Goal: Information Seeking & Learning: Check status

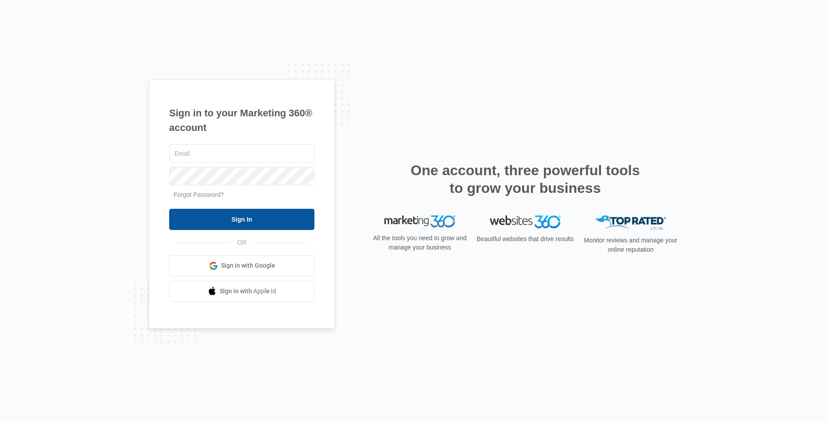
type input "[EMAIL_ADDRESS][DOMAIN_NAME]"
click at [272, 224] on input "Sign In" at bounding box center [241, 219] width 145 height 21
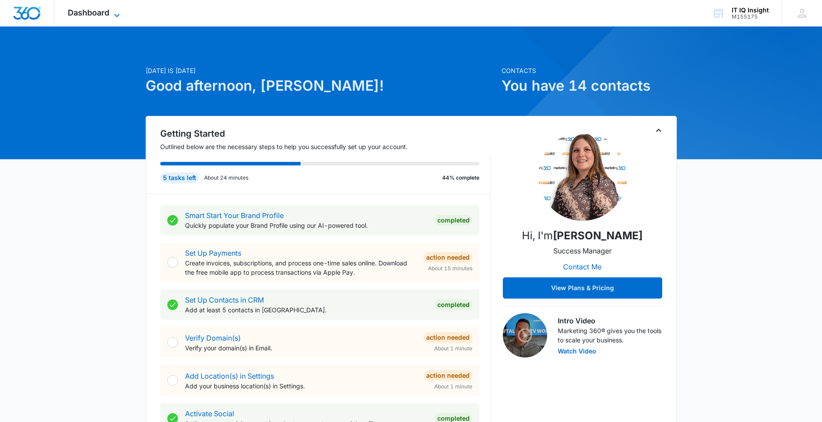
click at [121, 8] on div "Dashboard Apps Reputation Websites Forms CRM Email Social Content Ads Intellige…" at bounding box center [94, 13] width 81 height 26
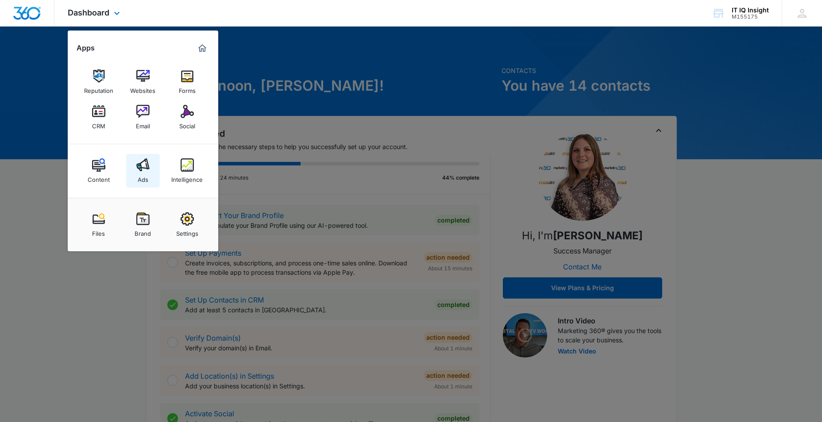
click at [136, 172] on link "Ads" at bounding box center [143, 171] width 34 height 34
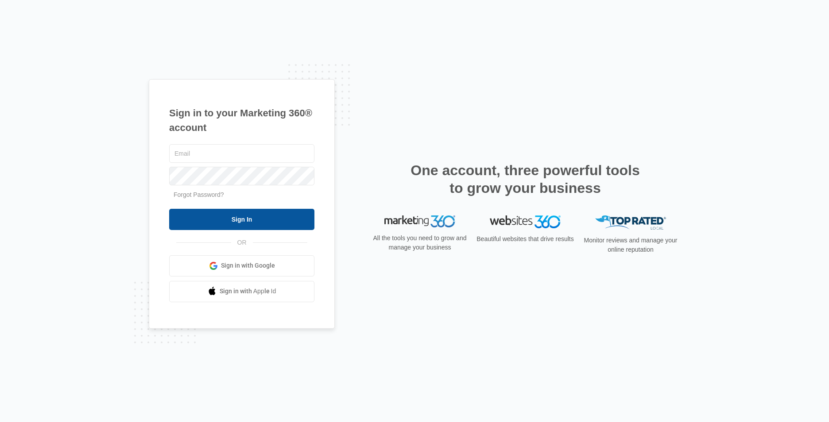
type input "[EMAIL_ADDRESS][DOMAIN_NAME]"
click at [211, 228] on input "Sign In" at bounding box center [241, 219] width 145 height 21
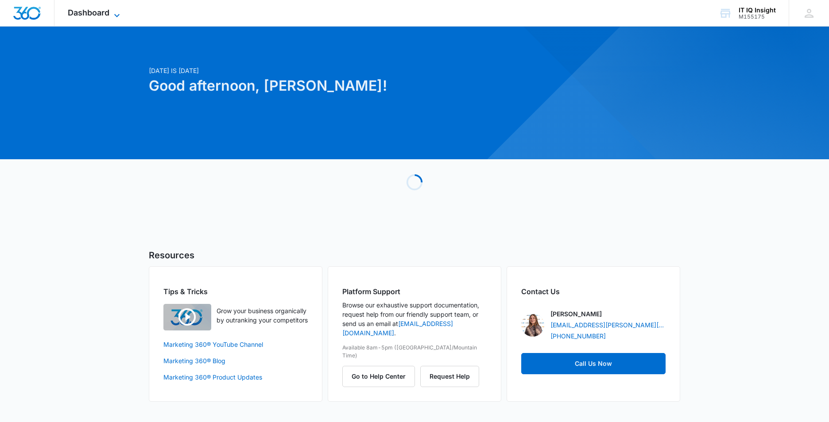
click at [114, 13] on icon at bounding box center [117, 15] width 11 height 11
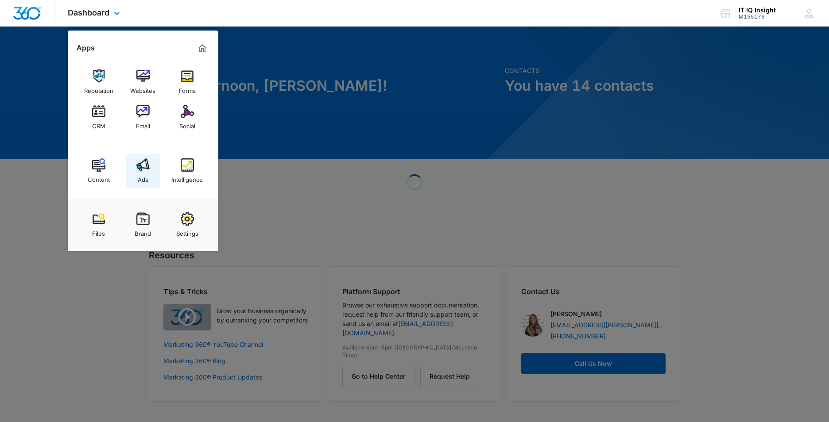
click at [151, 177] on link "Ads" at bounding box center [143, 171] width 34 height 34
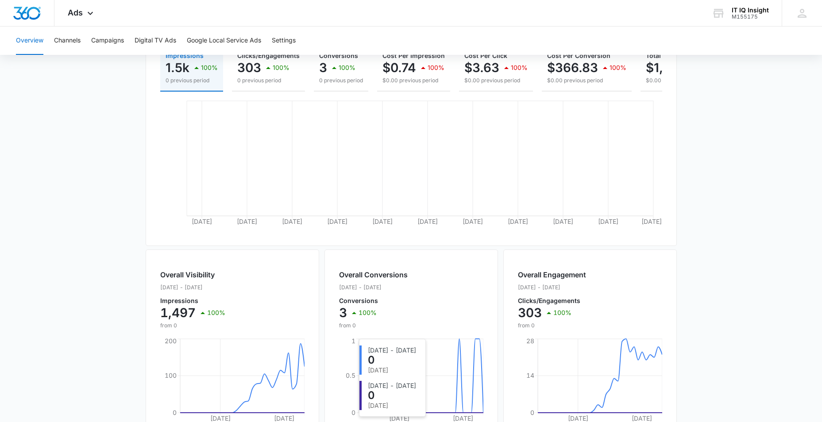
scroll to position [126, 0]
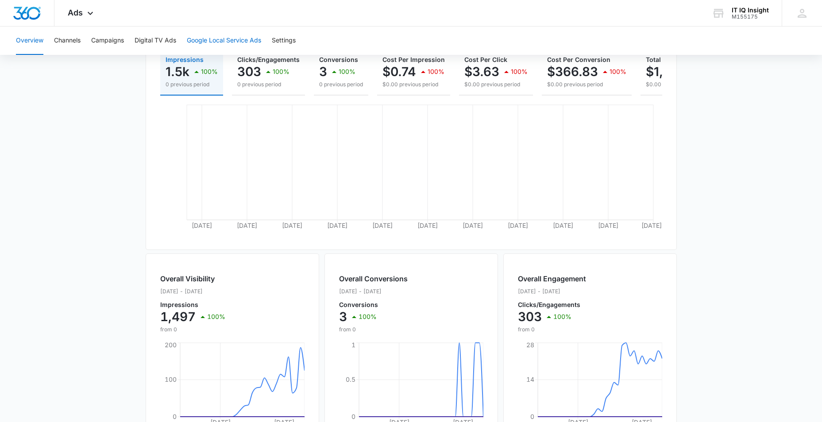
click at [206, 39] on button "Google Local Service Ads" at bounding box center [224, 41] width 74 height 28
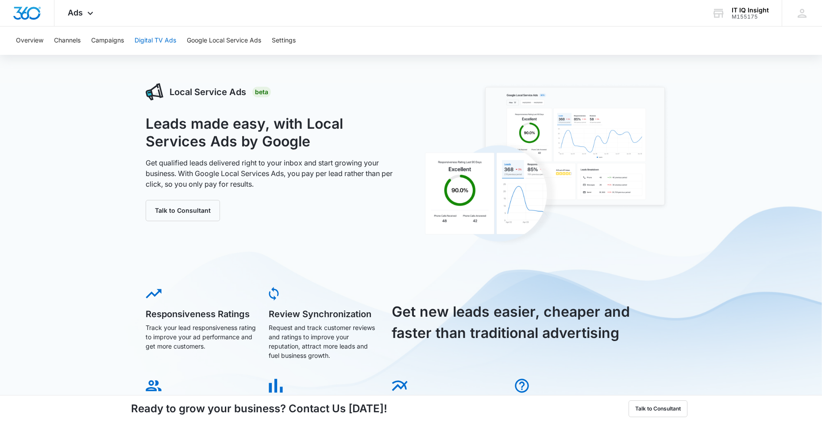
click at [151, 42] on button "Digital TV Ads" at bounding box center [156, 41] width 42 height 28
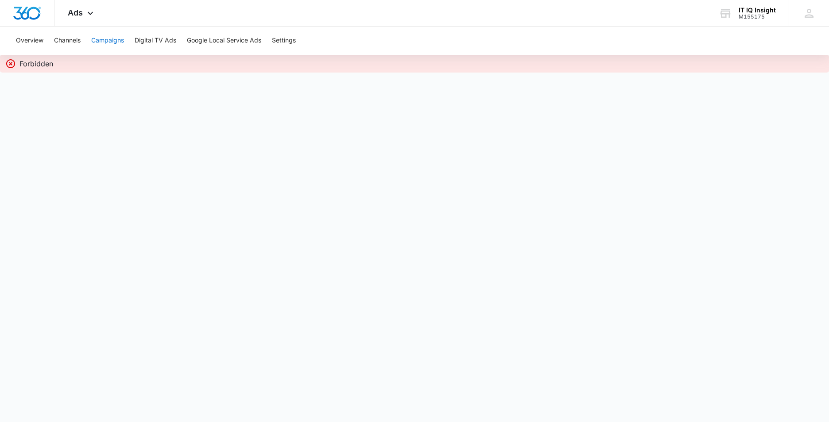
click at [115, 42] on button "Campaigns" at bounding box center [107, 41] width 33 height 28
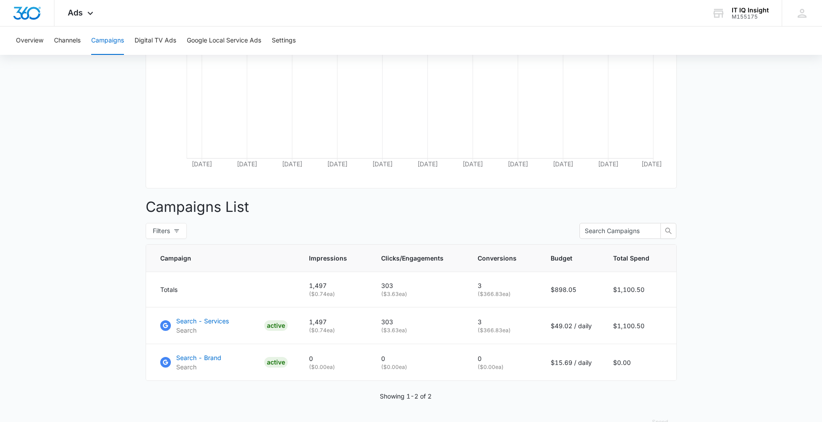
scroll to position [216, 0]
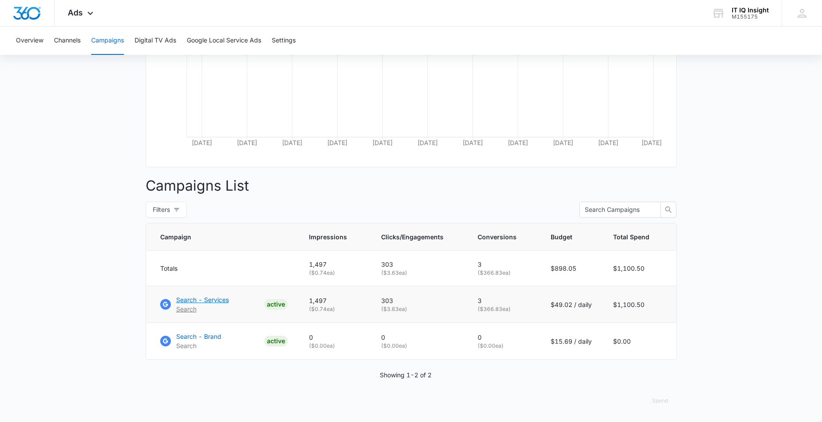
click at [210, 304] on p "Search - Services" at bounding box center [202, 299] width 53 height 9
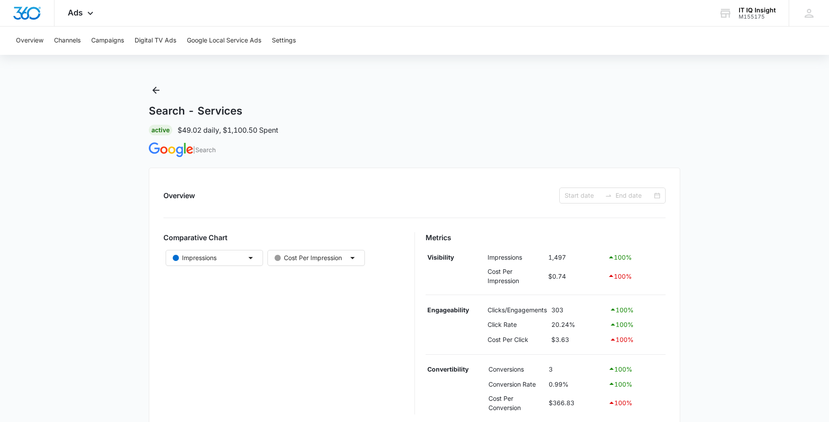
type input "[DATE]"
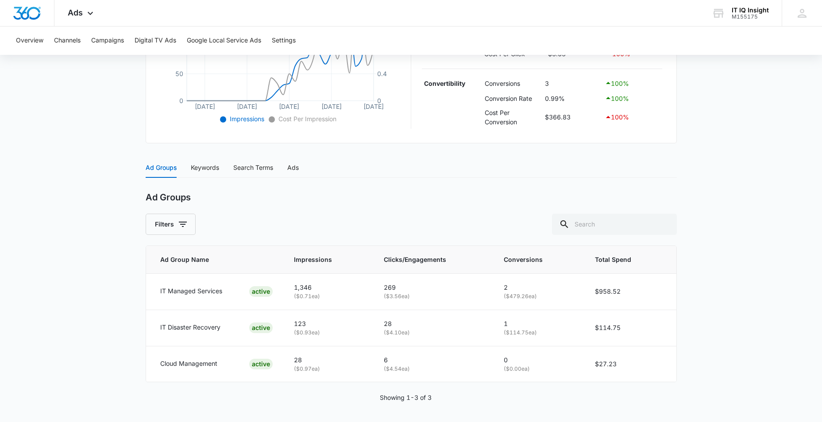
scroll to position [267, 0]
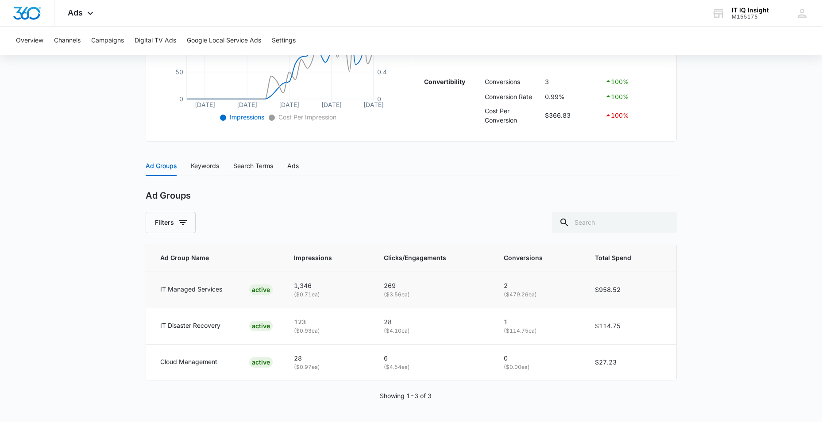
click at [194, 291] on p "IT Managed Services" at bounding box center [191, 290] width 62 height 10
click at [94, 12] on icon at bounding box center [90, 15] width 11 height 11
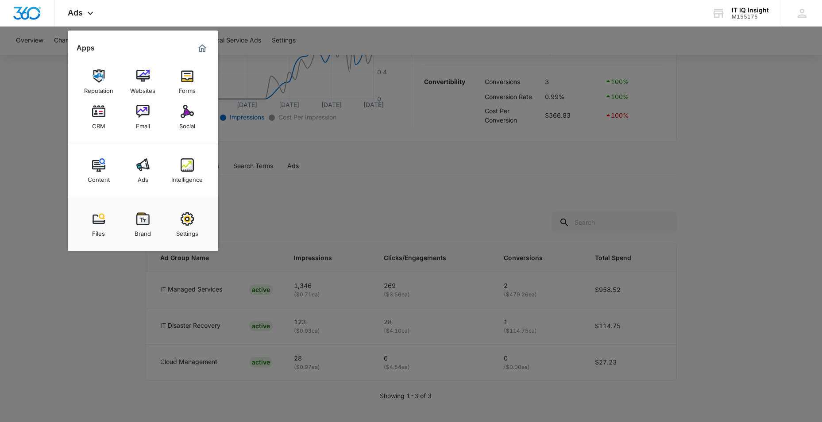
click at [98, 170] on img at bounding box center [98, 164] width 13 height 13
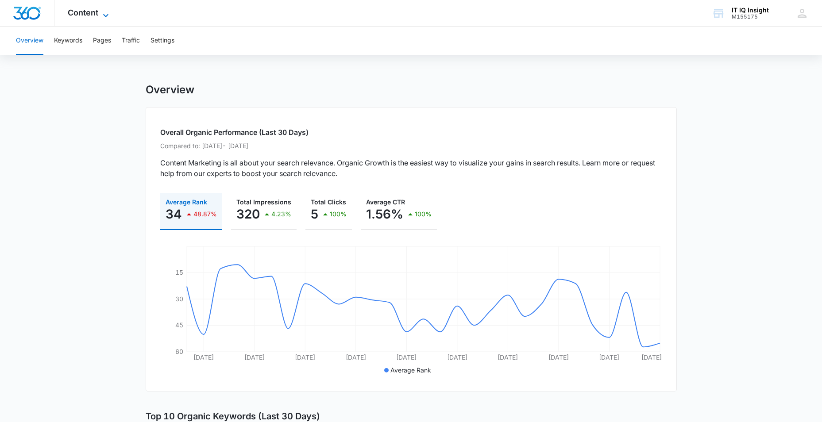
click at [103, 14] on icon at bounding box center [105, 15] width 11 height 11
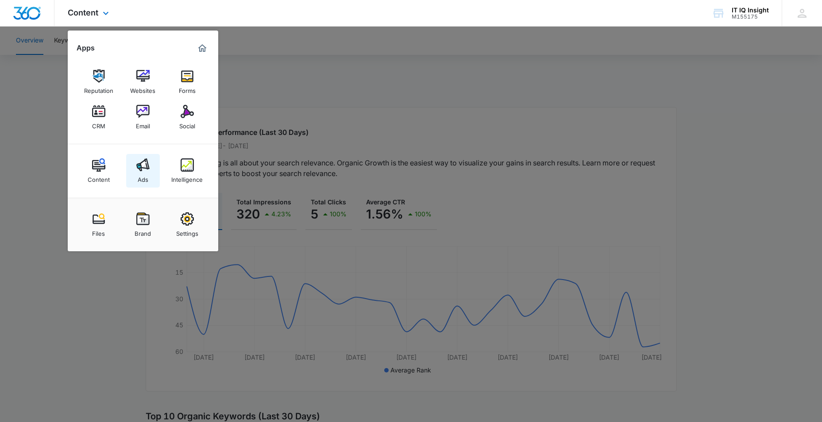
click at [145, 179] on div "Ads" at bounding box center [143, 178] width 11 height 12
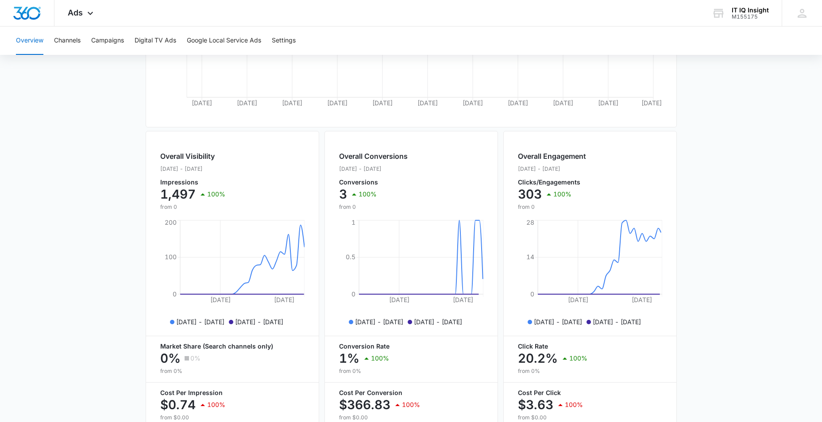
scroll to position [303, 0]
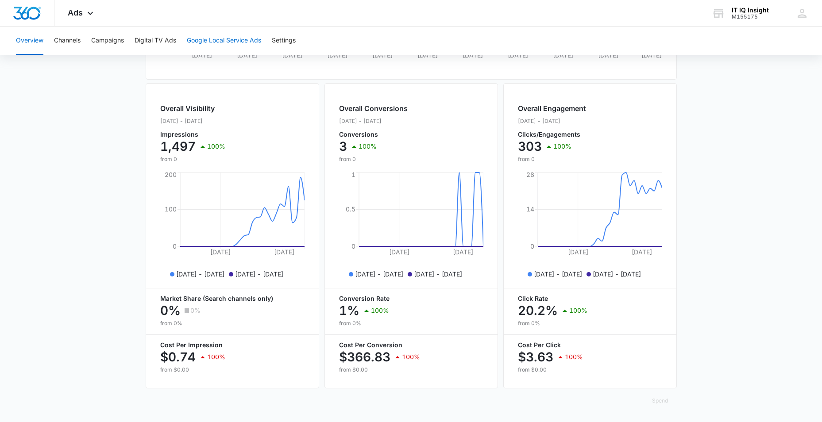
click at [206, 36] on button "Google Local Service Ads" at bounding box center [224, 41] width 74 height 28
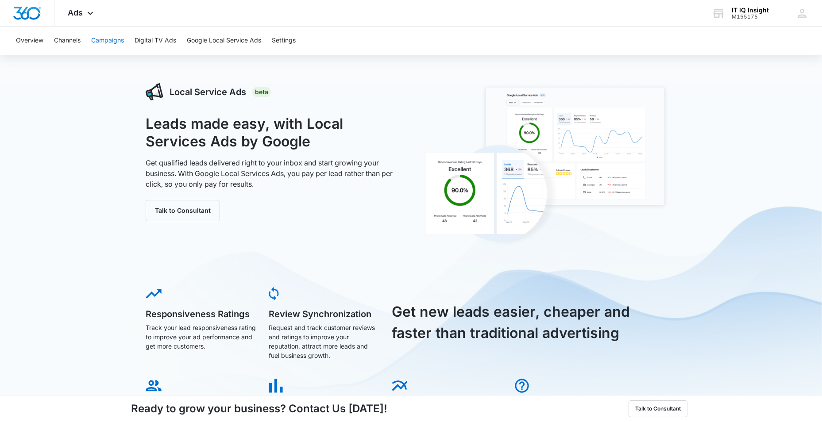
click at [115, 45] on button "Campaigns" at bounding box center [107, 41] width 33 height 28
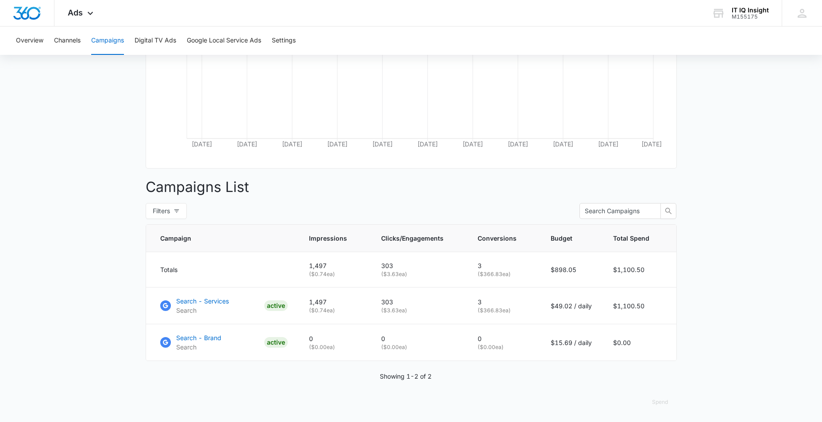
scroll to position [216, 0]
click at [219, 304] on p "Search - Services" at bounding box center [202, 299] width 53 height 9
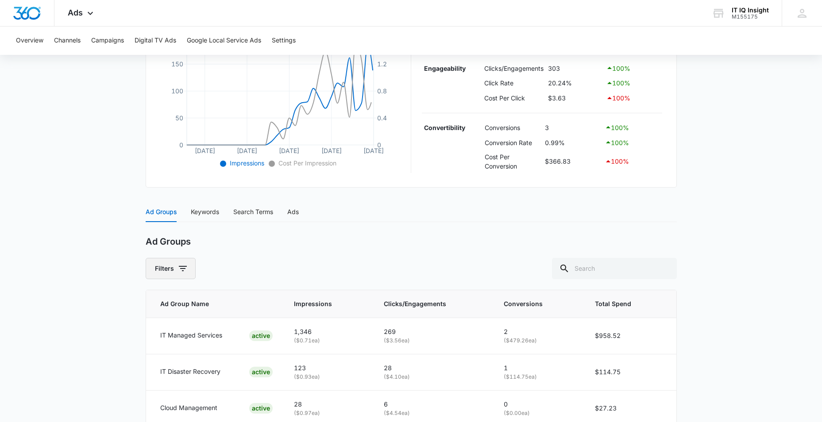
scroll to position [267, 0]
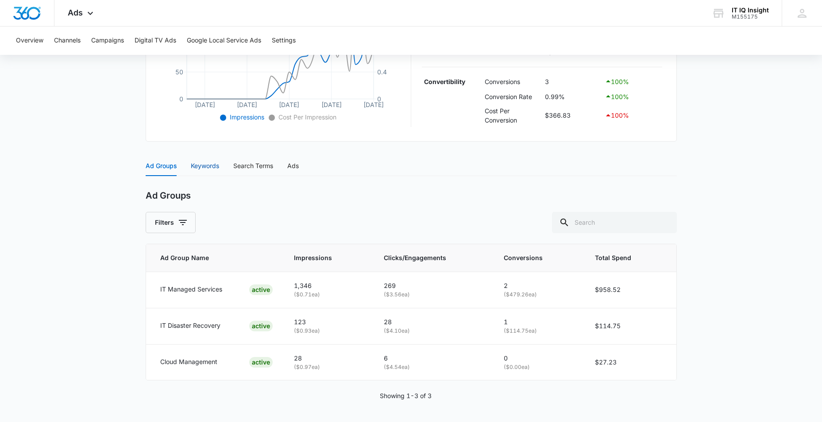
click at [201, 166] on div "Keywords" at bounding box center [205, 166] width 28 height 10
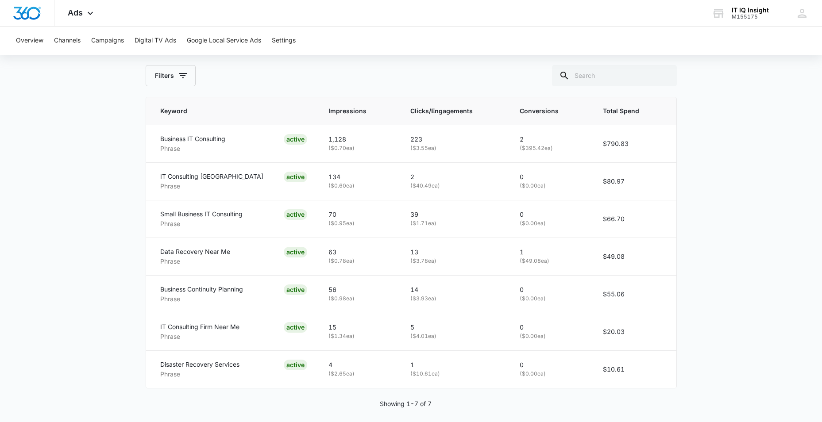
scroll to position [422, 0]
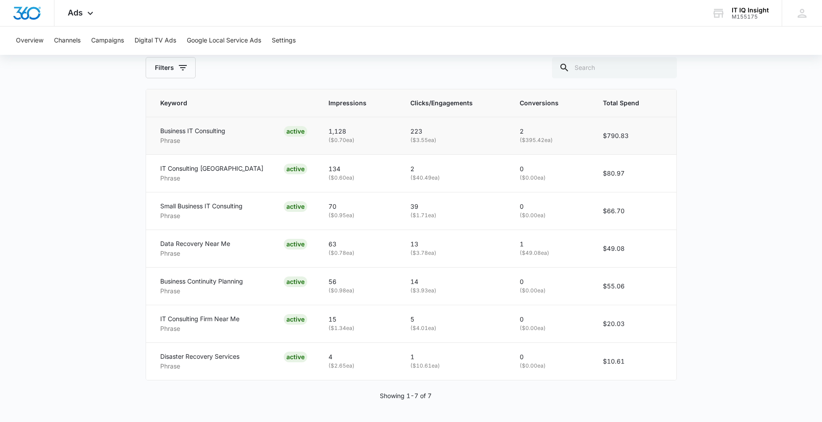
click at [520, 131] on p "2" at bounding box center [551, 132] width 62 height 10
click at [520, 102] on span "Conversions" at bounding box center [544, 103] width 49 height 10
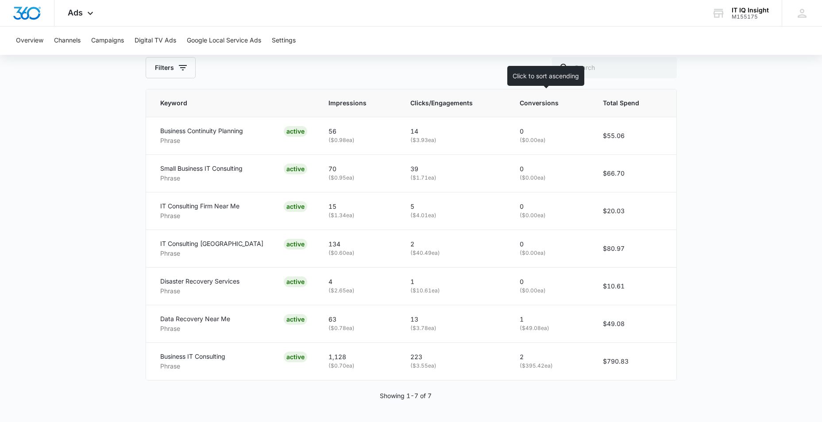
click at [545, 105] on span "Conversions" at bounding box center [544, 103] width 49 height 10
click at [572, 105] on icon at bounding box center [576, 102] width 9 height 9
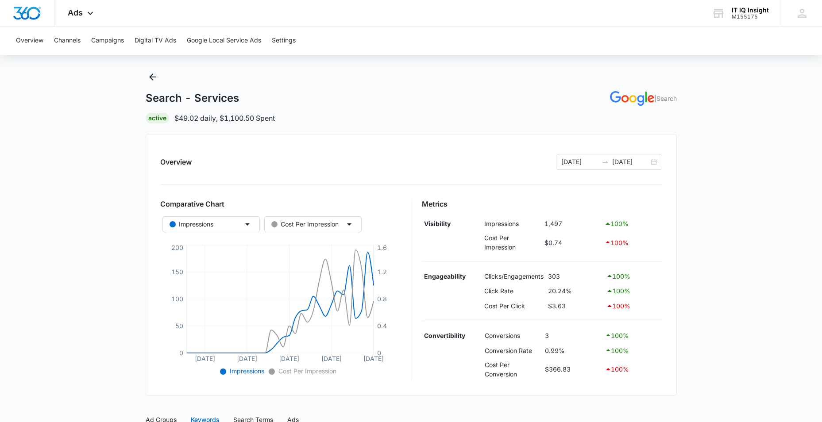
scroll to position [0, 0]
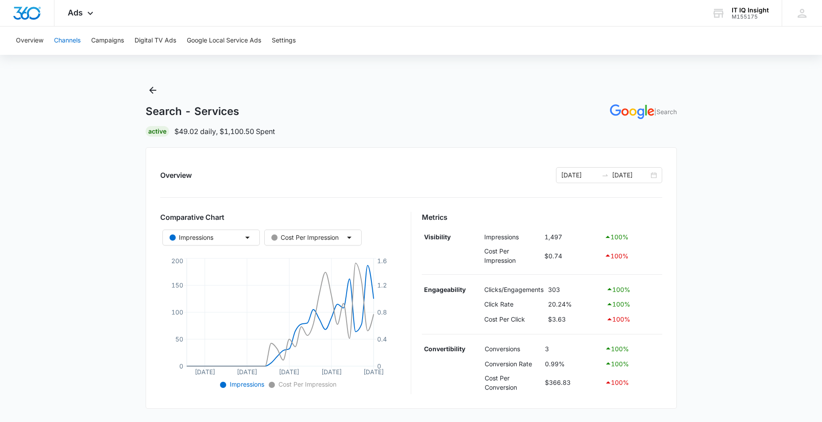
click at [69, 42] on button "Channels" at bounding box center [67, 41] width 27 height 28
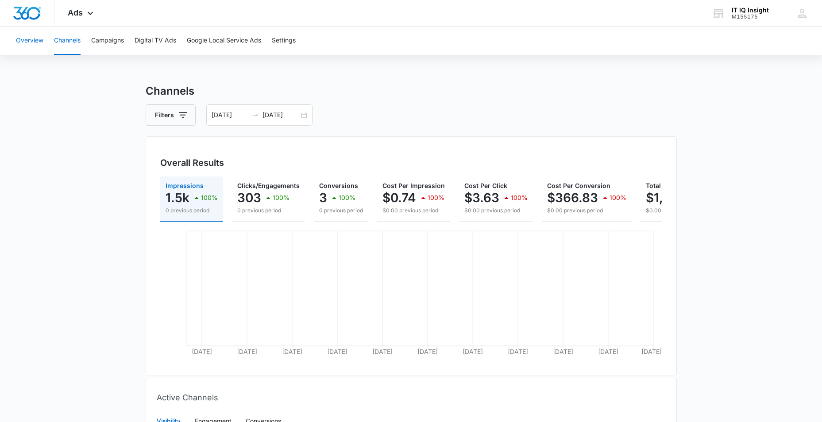
click at [18, 46] on button "Overview" at bounding box center [29, 41] width 27 height 28
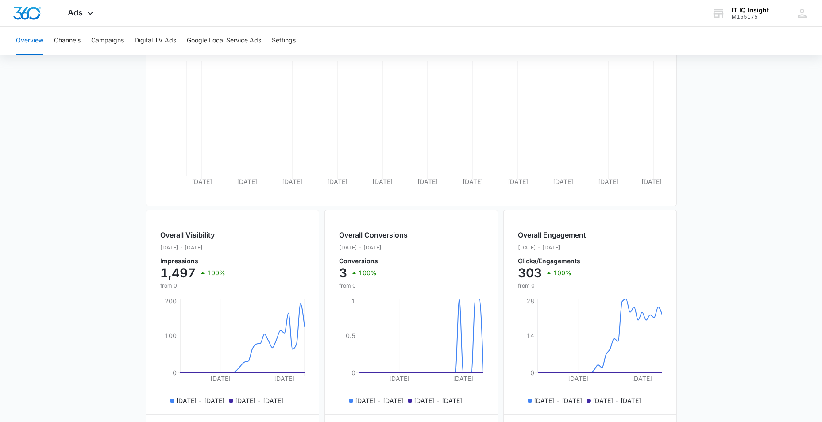
scroll to position [82, 0]
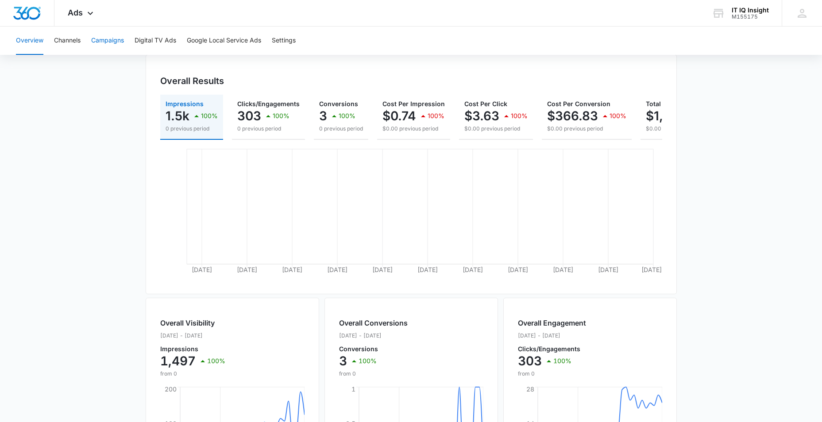
click at [114, 43] on button "Campaigns" at bounding box center [107, 41] width 33 height 28
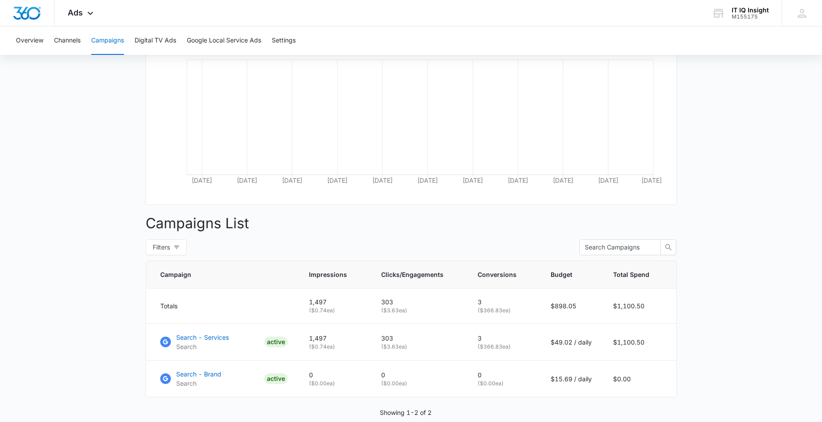
scroll to position [216, 0]
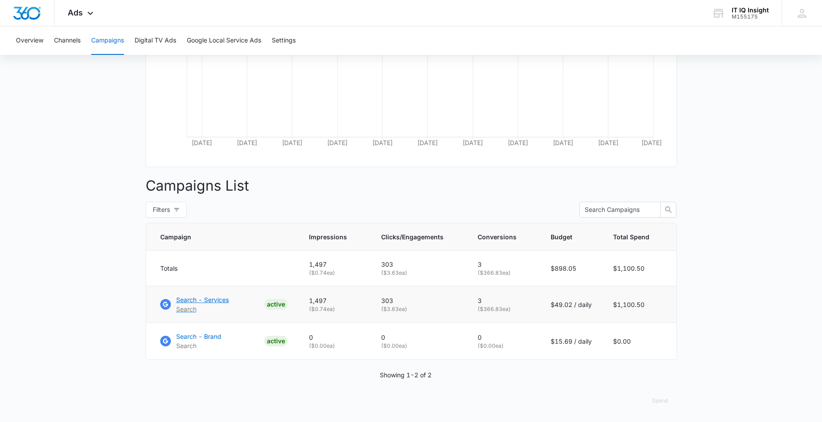
click at [217, 304] on p "Search - Services" at bounding box center [202, 299] width 53 height 9
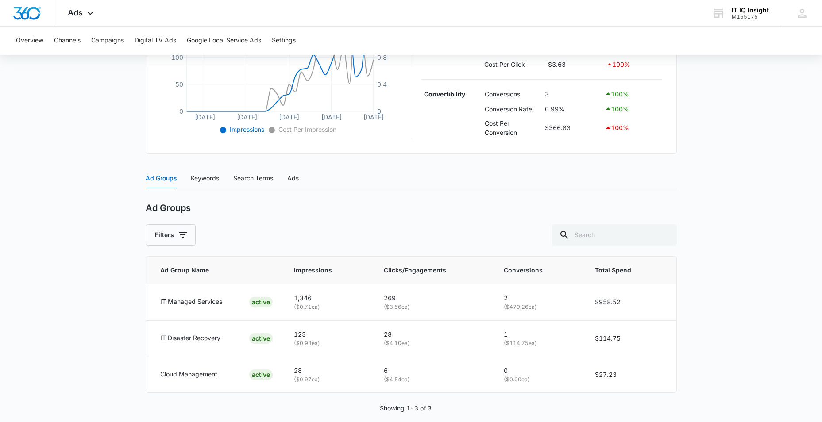
scroll to position [267, 0]
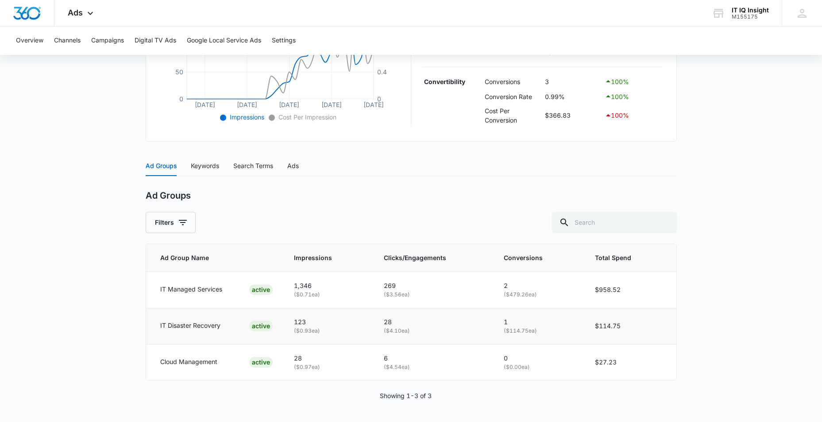
click at [187, 328] on p "IT Disaster Recovery" at bounding box center [190, 326] width 60 height 10
click at [207, 167] on div "Keywords" at bounding box center [205, 166] width 28 height 10
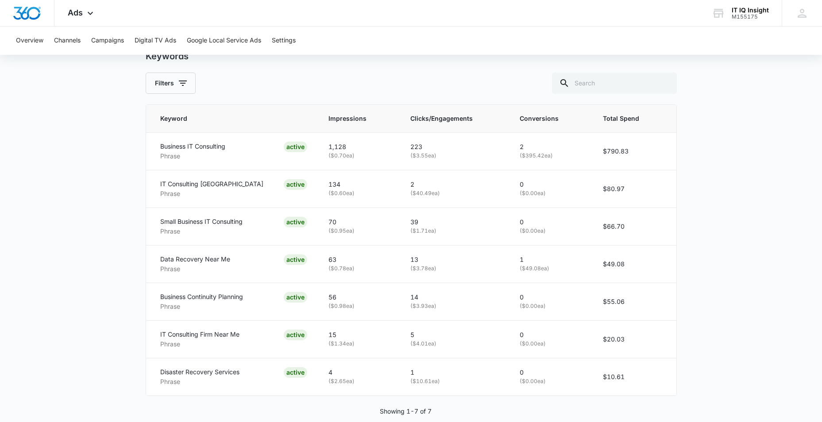
scroll to position [422, 0]
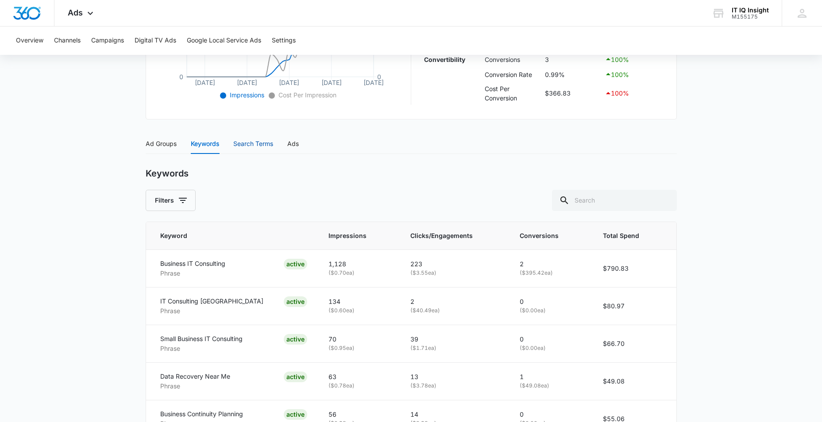
click at [263, 143] on div "Search Terms" at bounding box center [253, 144] width 40 height 10
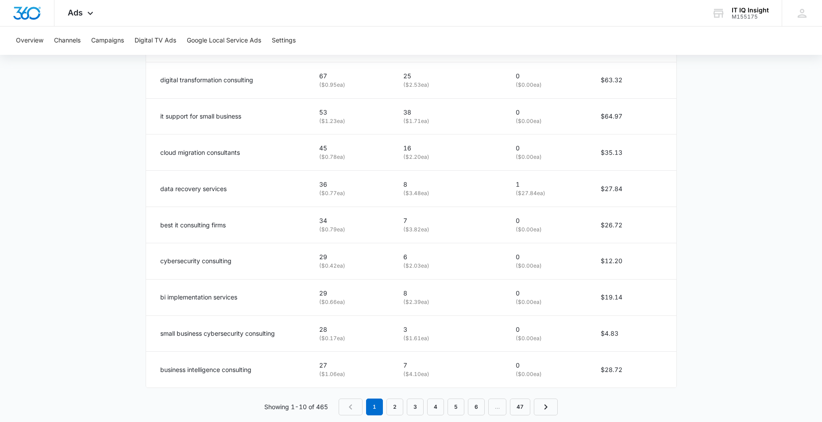
scroll to position [528, 0]
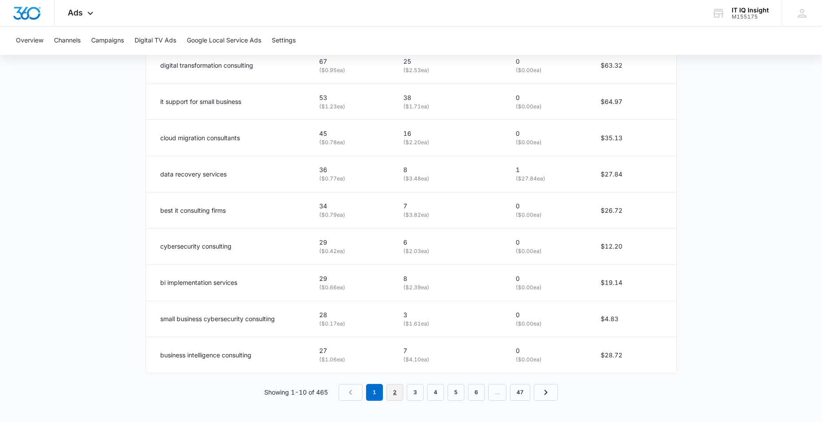
click at [391, 393] on link "2" at bounding box center [394, 392] width 17 height 17
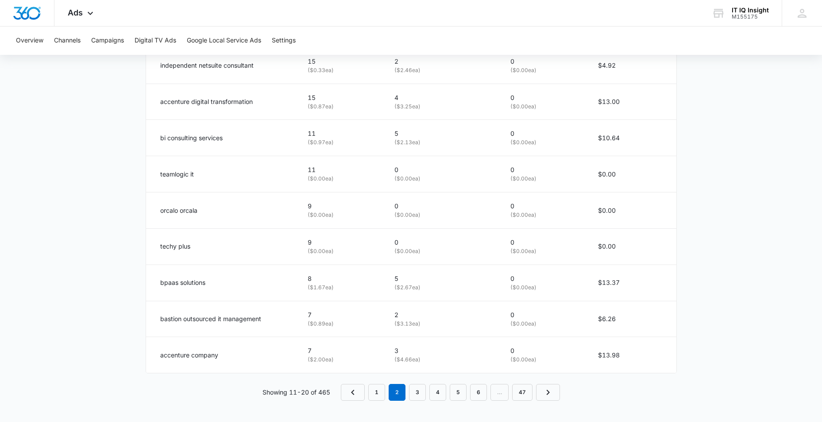
click at [408, 394] on nav "1 2 3 4 5 6 … 47" at bounding box center [450, 392] width 219 height 17
click at [414, 393] on link "3" at bounding box center [417, 392] width 17 height 17
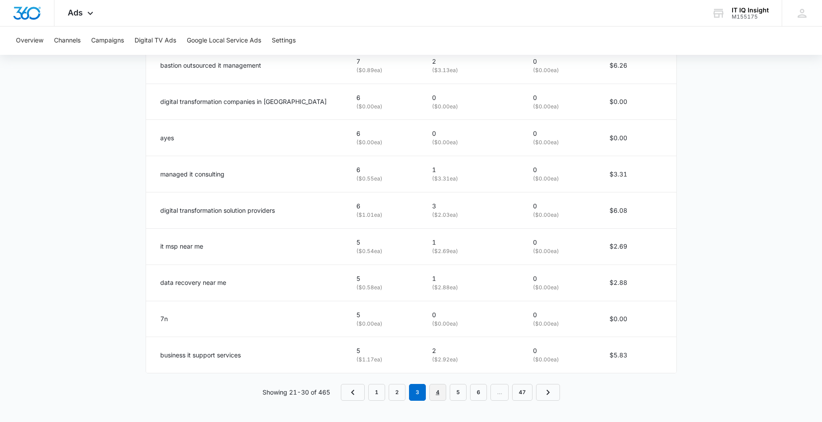
click at [440, 391] on link "4" at bounding box center [437, 392] width 17 height 17
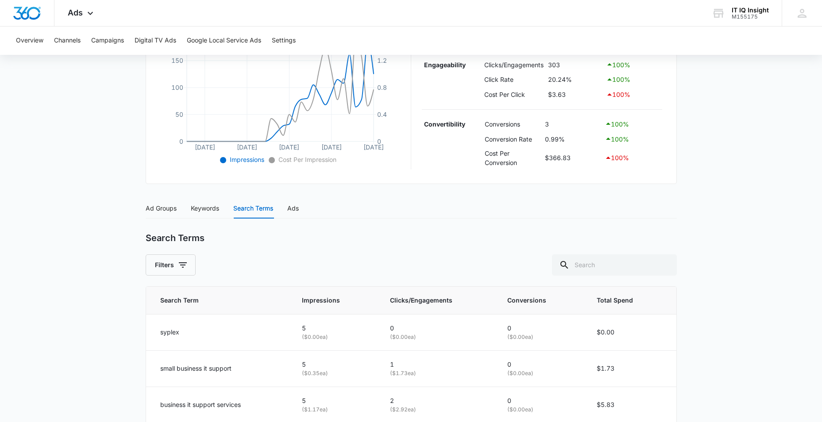
scroll to position [218, 0]
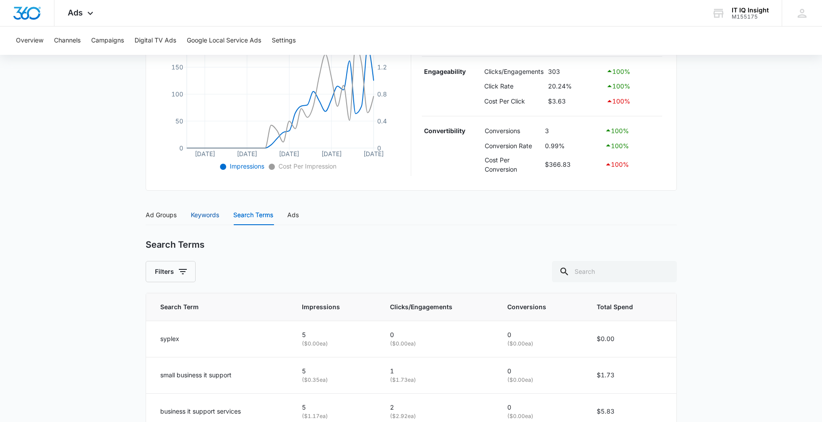
click at [208, 215] on div "Keywords" at bounding box center [205, 215] width 28 height 10
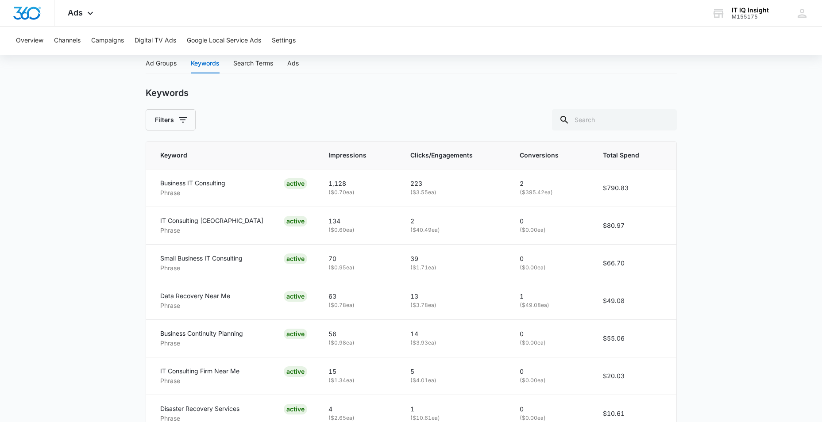
scroll to position [289, 0]
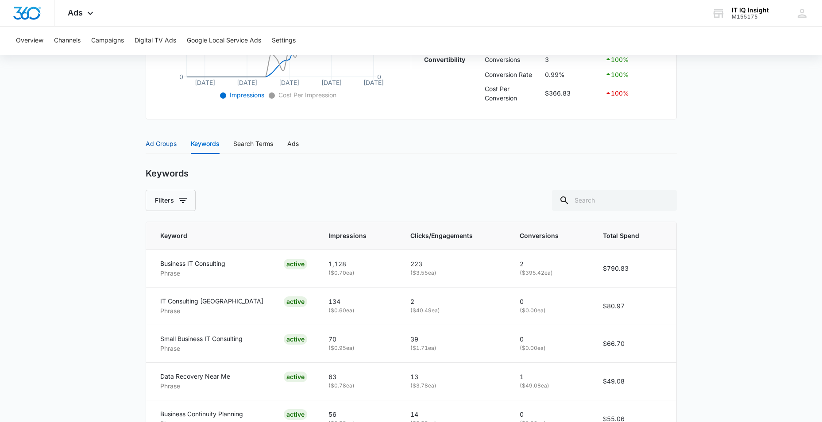
click at [151, 141] on div "Ad Groups" at bounding box center [161, 144] width 31 height 10
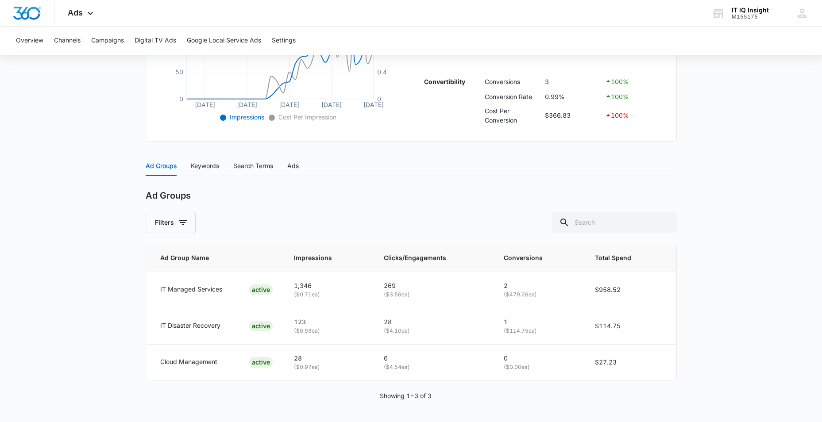
scroll to position [267, 0]
click at [205, 165] on div "Keywords" at bounding box center [205, 166] width 28 height 10
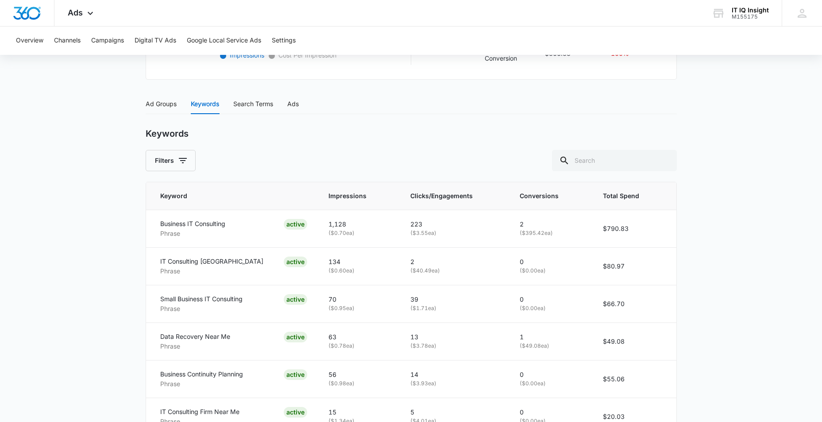
scroll to position [201, 0]
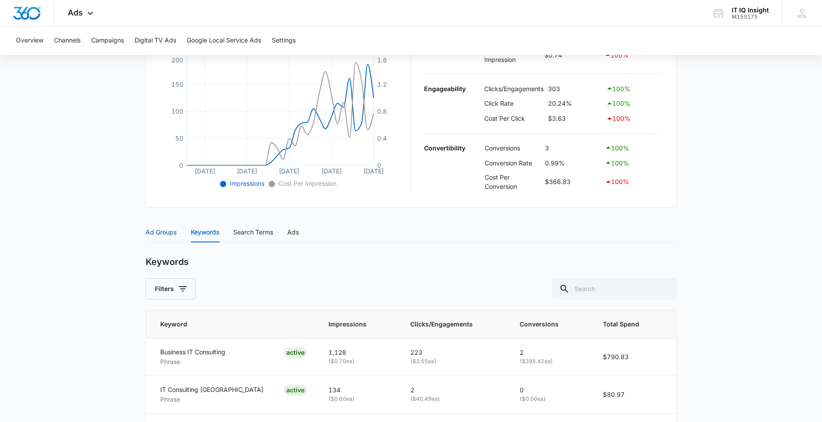
click at [158, 232] on div "Ad Groups" at bounding box center [161, 233] width 31 height 10
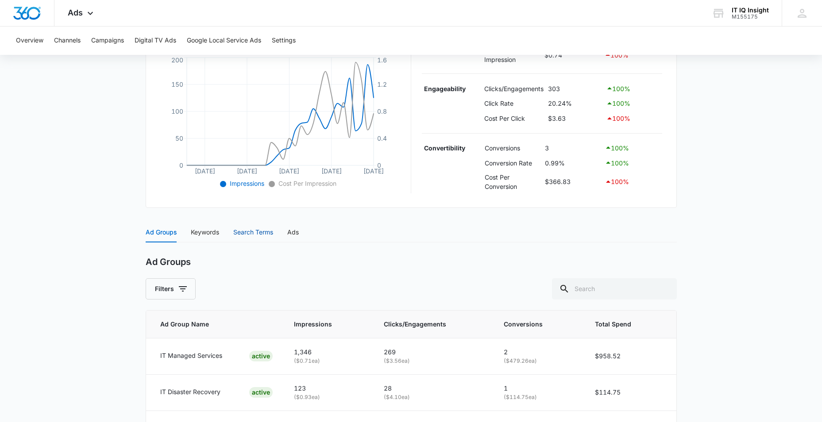
click at [256, 232] on div "Search Terms" at bounding box center [253, 233] width 40 height 10
click at [220, 231] on div "Ad Groups Keywords Search Terms Ads" at bounding box center [222, 232] width 153 height 20
click at [214, 230] on div "Keywords" at bounding box center [205, 233] width 28 height 10
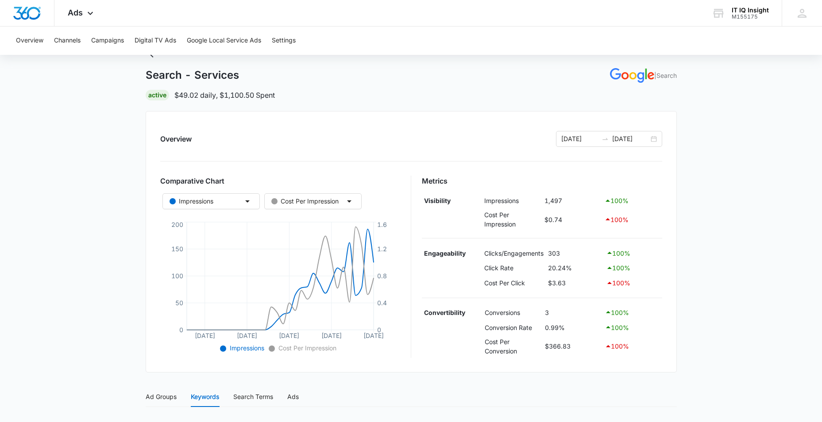
scroll to position [0, 0]
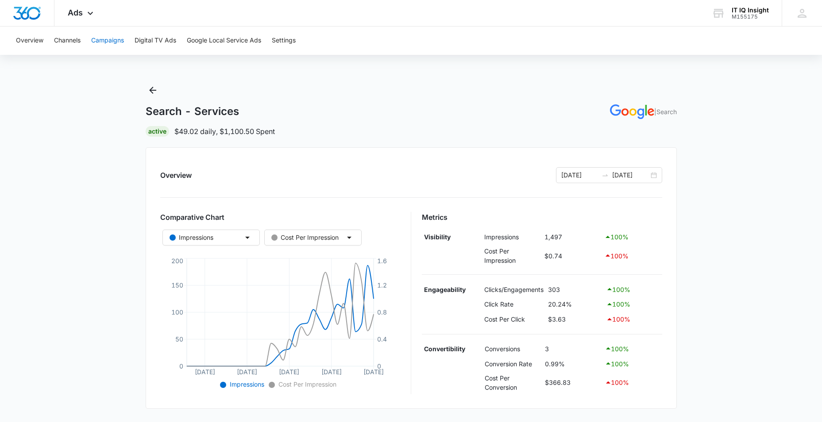
click at [110, 43] on button "Campaigns" at bounding box center [107, 41] width 33 height 28
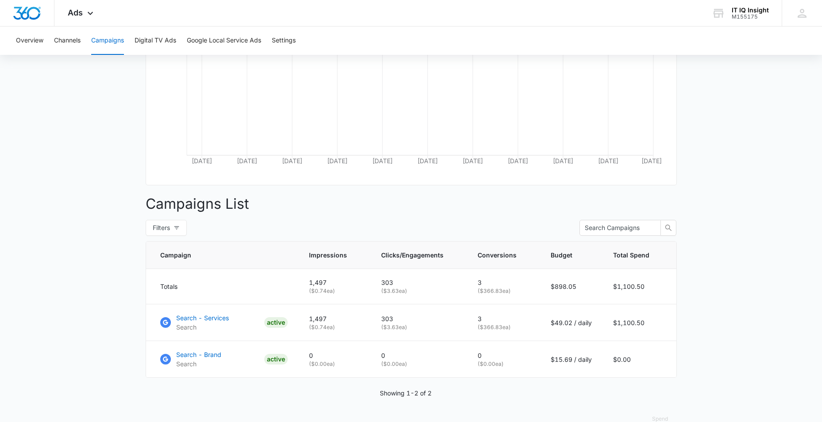
scroll to position [216, 0]
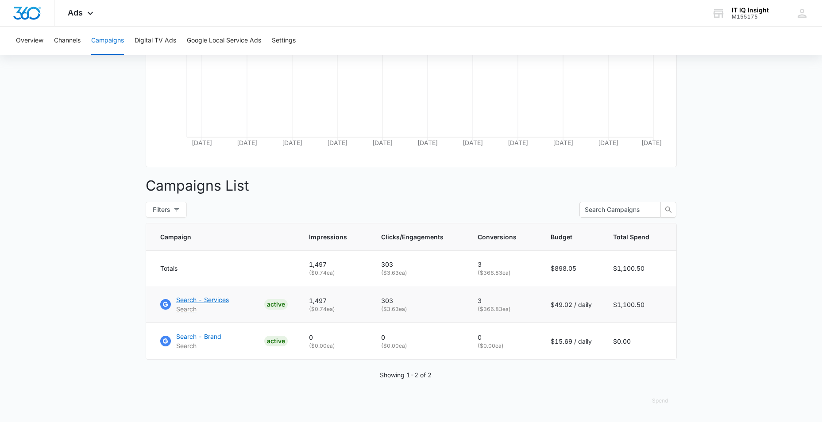
click at [212, 302] on p "Search - Services" at bounding box center [202, 299] width 53 height 9
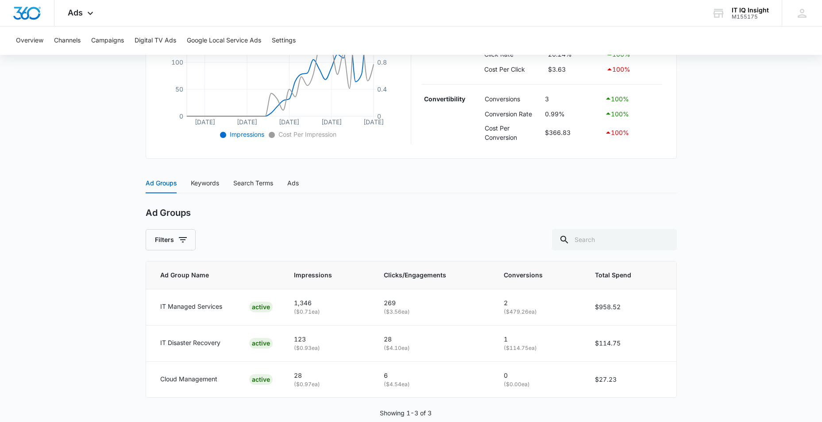
scroll to position [266, 0]
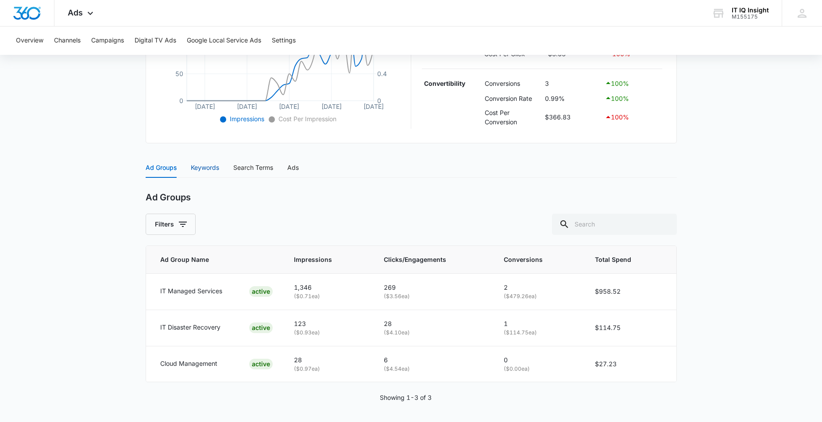
click at [204, 169] on div "Keywords" at bounding box center [205, 168] width 28 height 10
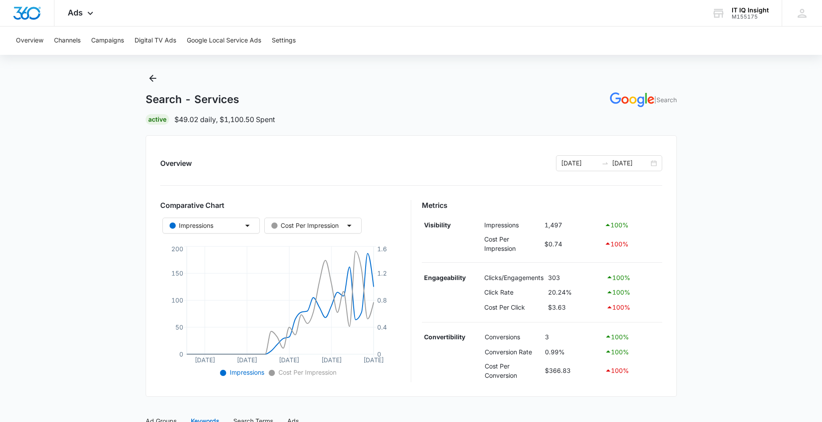
scroll to position [0, 0]
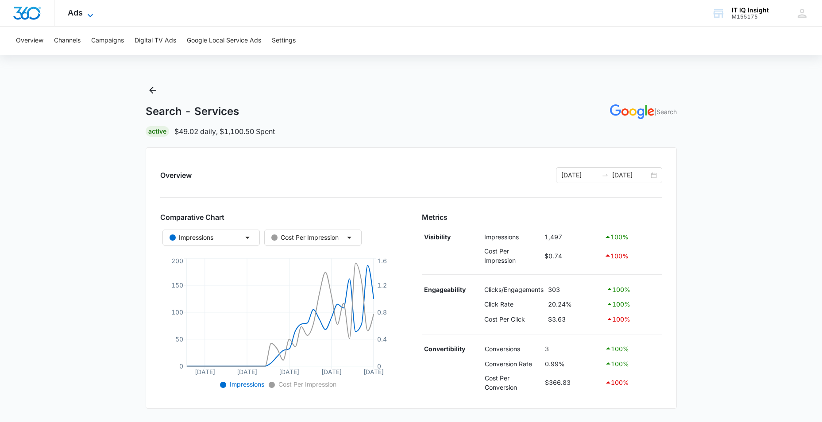
click at [93, 14] on icon at bounding box center [90, 15] width 11 height 11
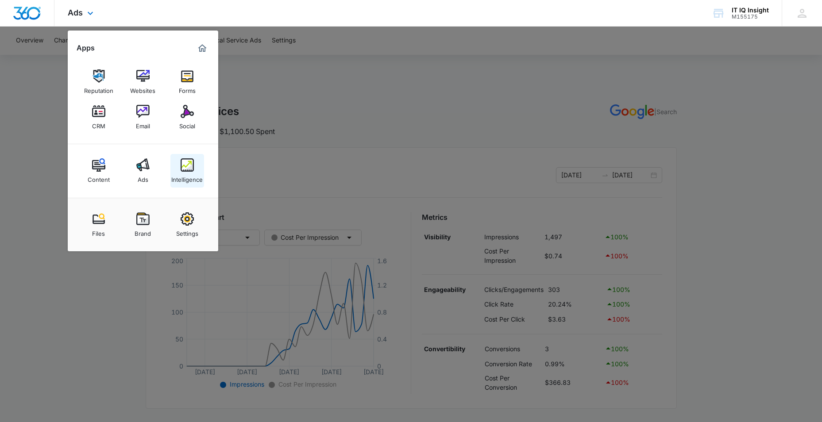
click at [185, 169] on img at bounding box center [187, 164] width 13 height 13
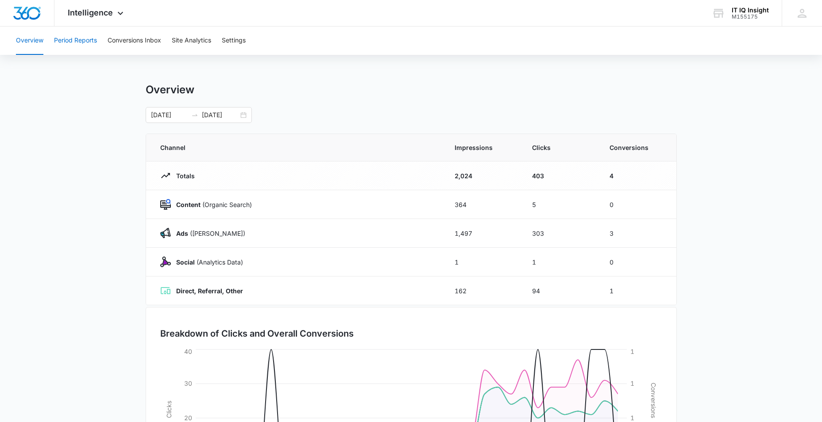
click at [76, 39] on button "Period Reports" at bounding box center [75, 41] width 43 height 28
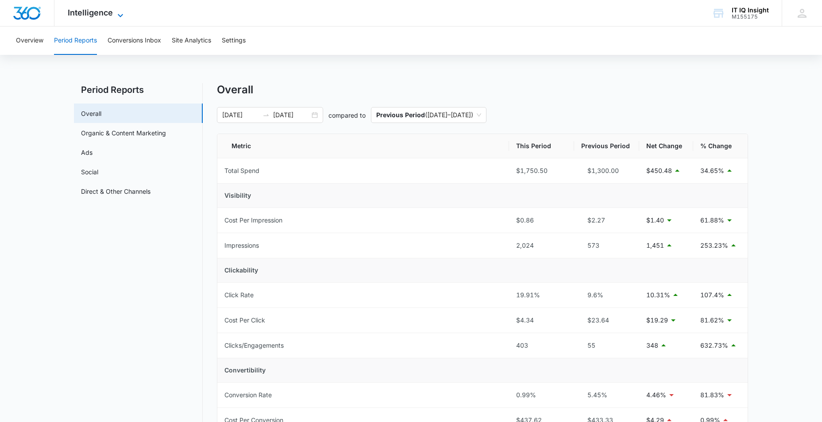
click at [118, 15] on icon at bounding box center [120, 15] width 5 height 3
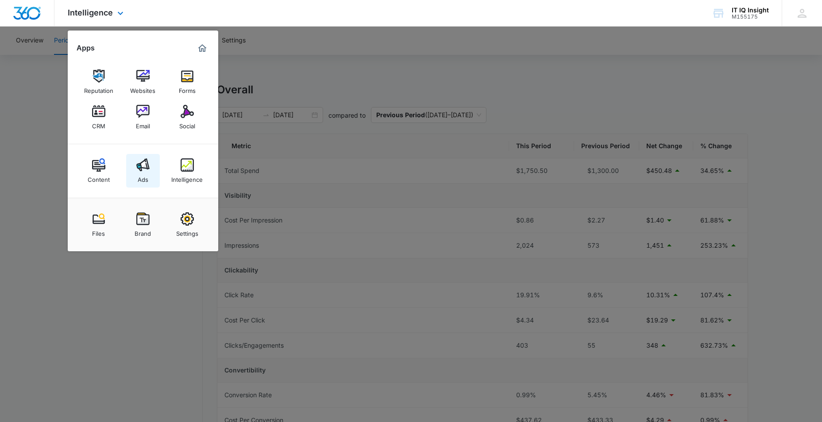
click at [136, 181] on link "Ads" at bounding box center [143, 171] width 34 height 34
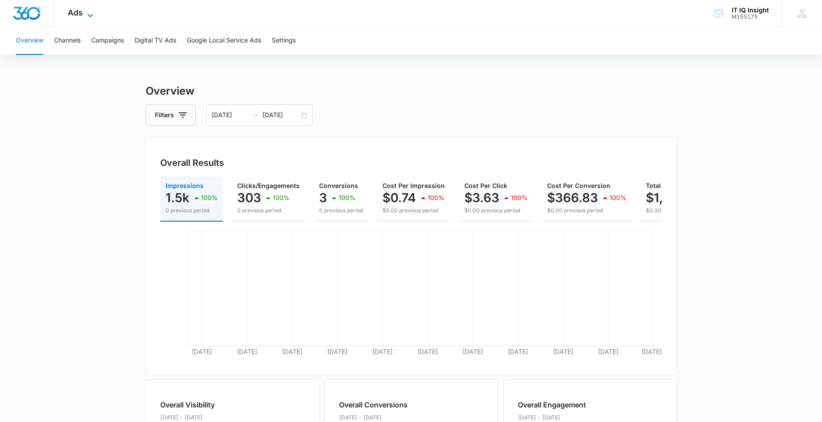
click at [86, 16] on icon at bounding box center [90, 15] width 11 height 11
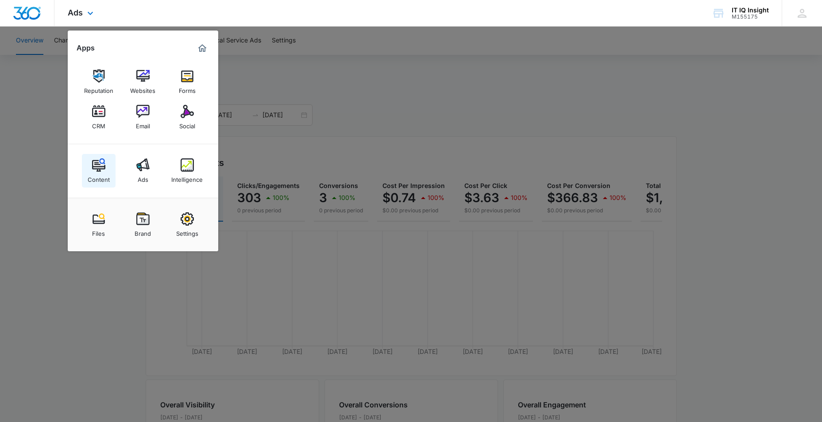
click at [87, 169] on link "Content" at bounding box center [99, 171] width 34 height 34
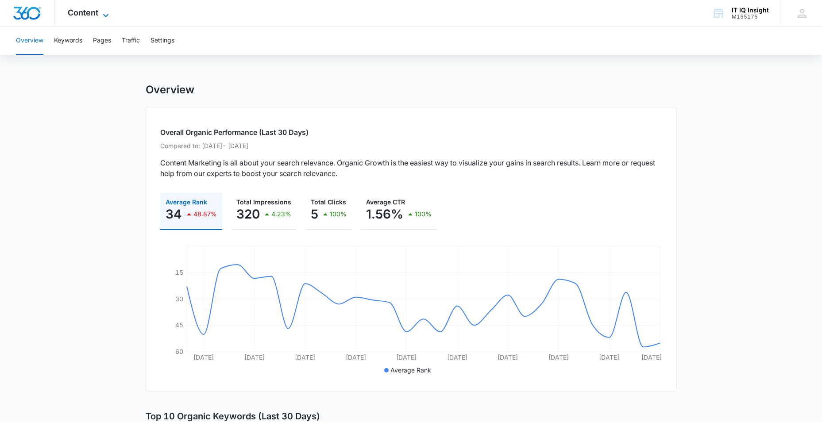
click at [104, 16] on icon at bounding box center [105, 15] width 11 height 11
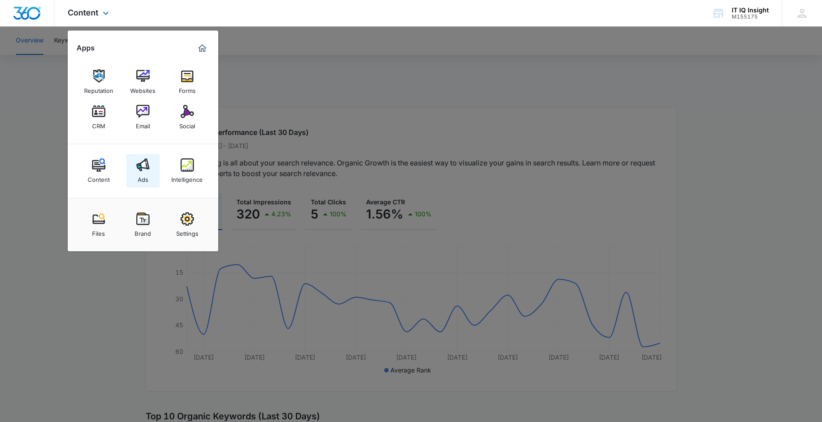
click at [150, 172] on link "Ads" at bounding box center [143, 171] width 34 height 34
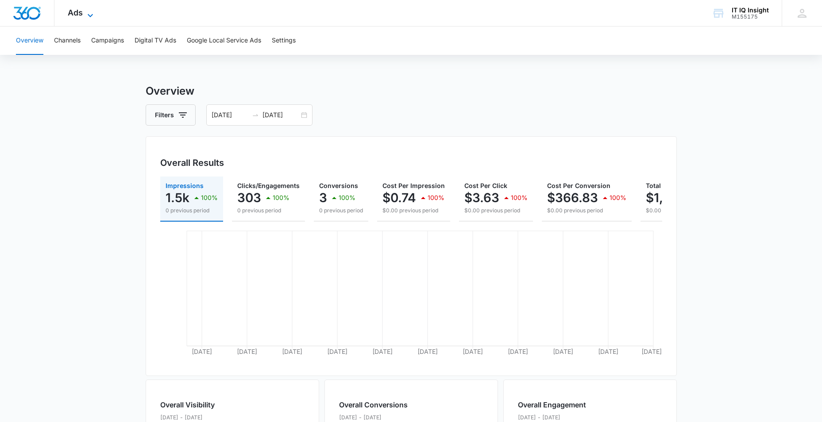
click at [86, 16] on icon at bounding box center [90, 15] width 11 height 11
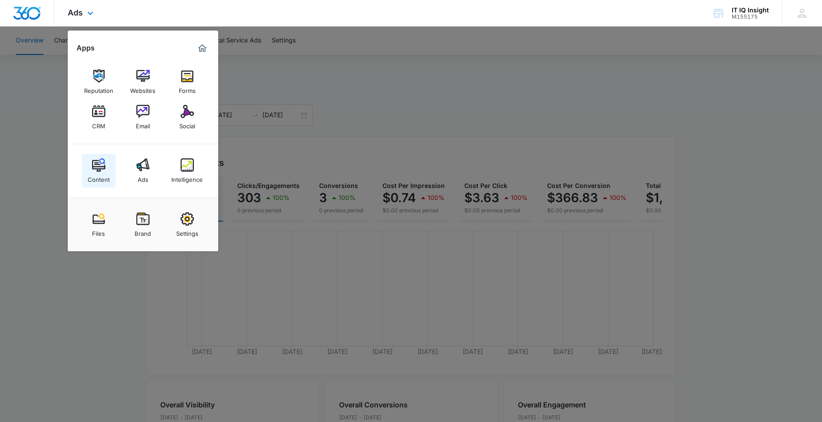
click at [93, 167] on img at bounding box center [98, 164] width 13 height 13
